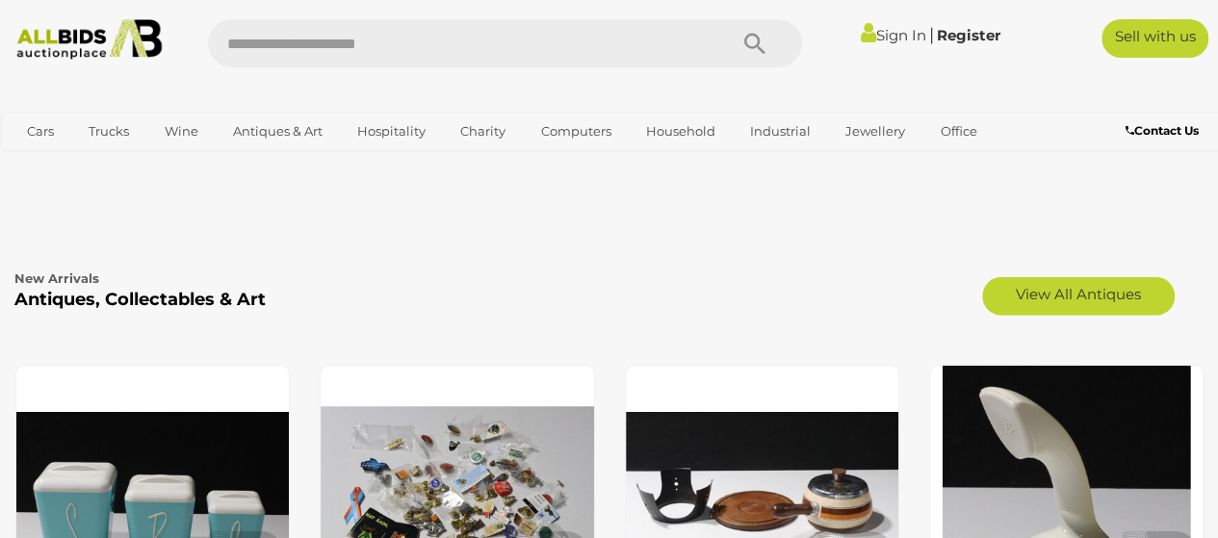
scroll to position [2697, 0]
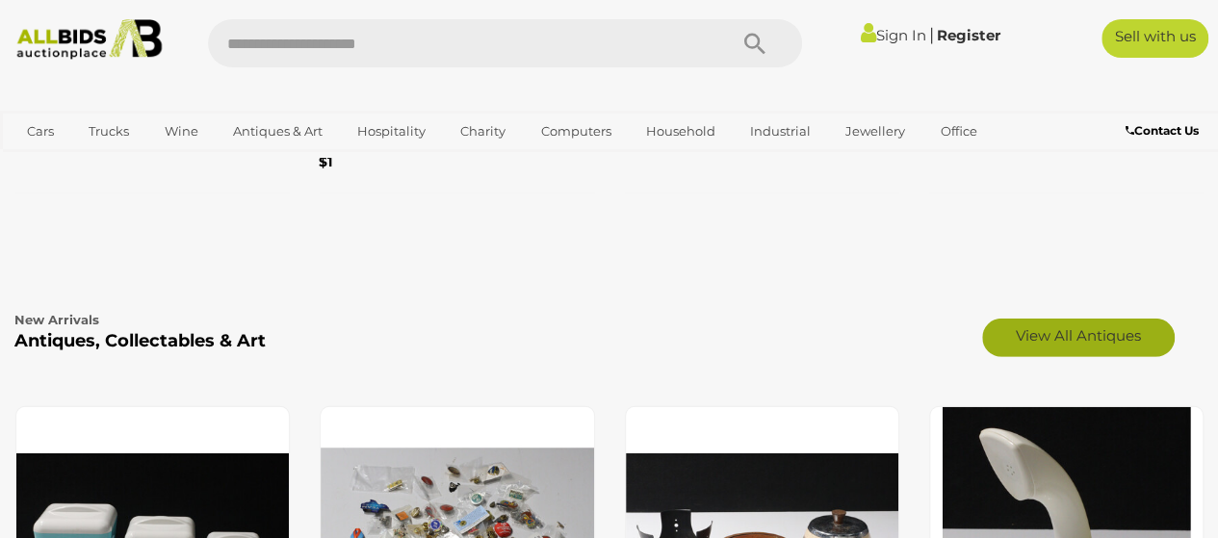
click at [1078, 328] on link "View All Antiques" at bounding box center [1078, 338] width 193 height 39
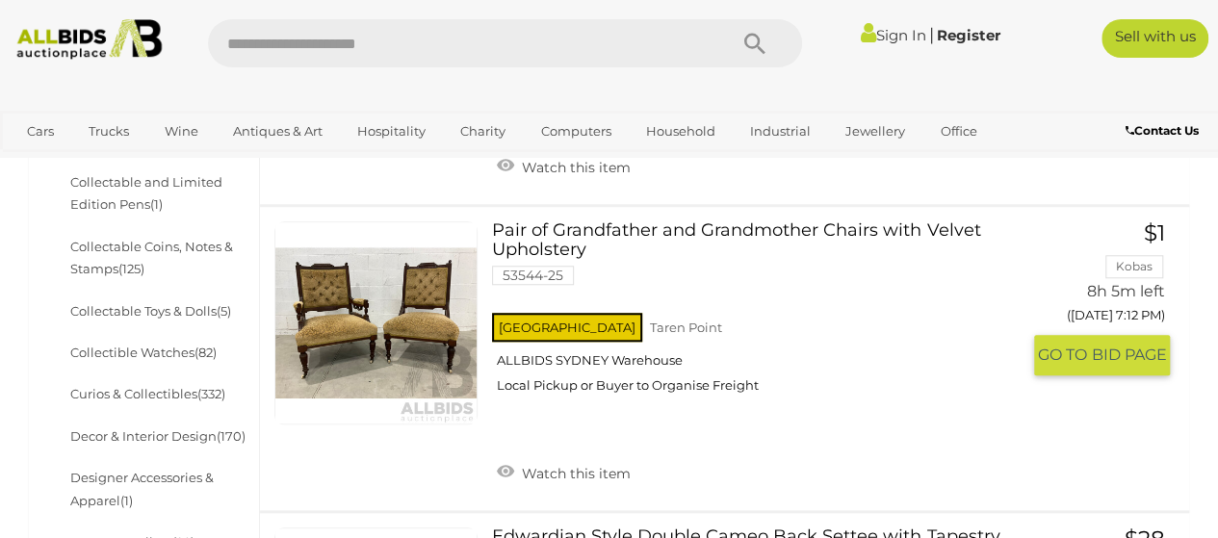
scroll to position [867, 0]
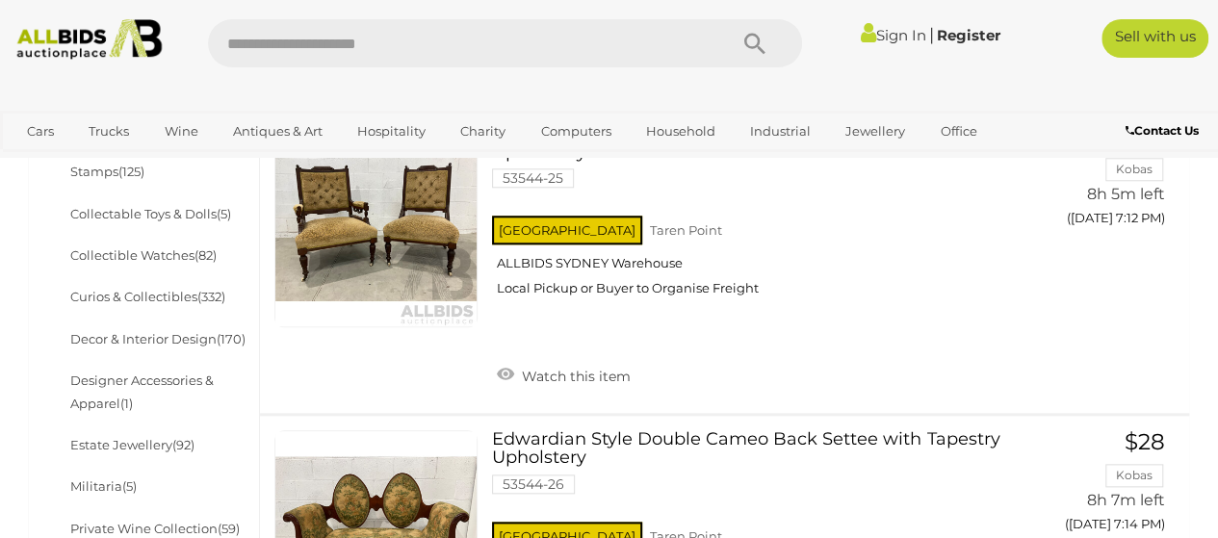
click at [311, 46] on input "text" at bounding box center [458, 43] width 500 height 48
type input "*****"
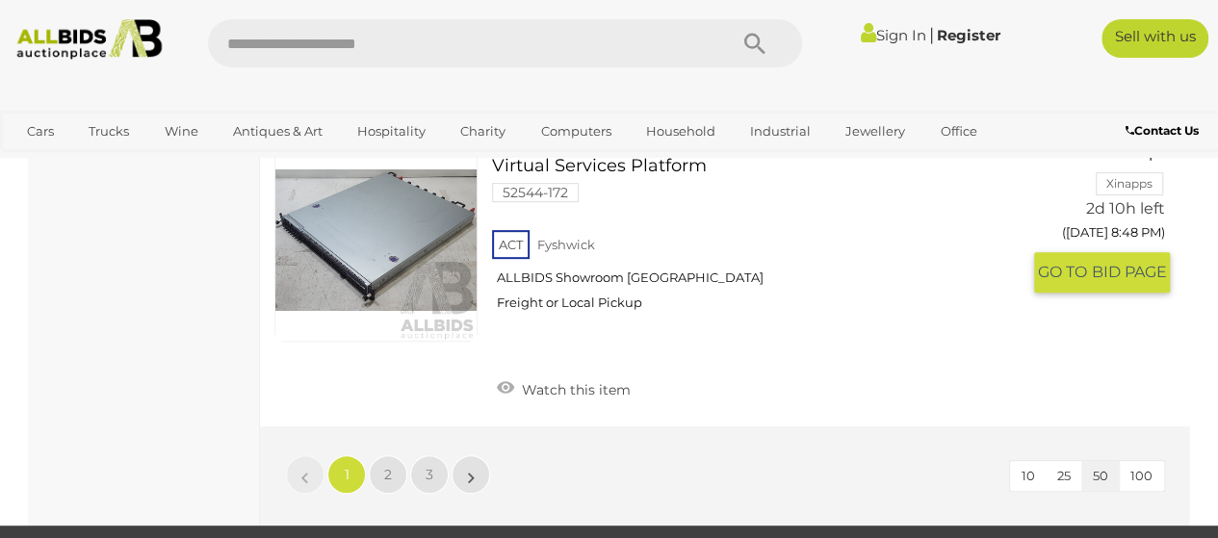
scroll to position [15024, 0]
